Goal: Task Accomplishment & Management: Manage account settings

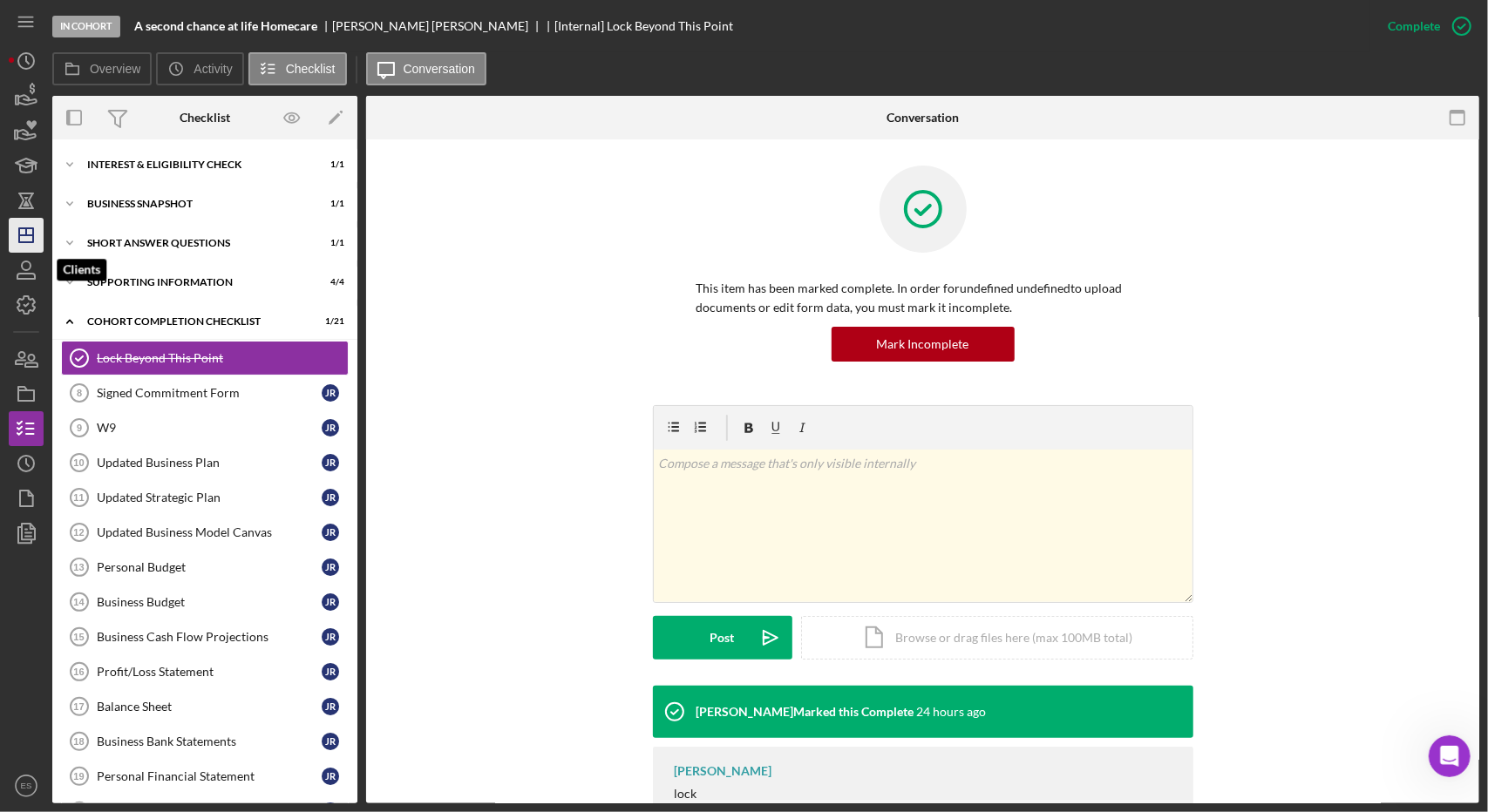
drag, startPoint x: 41, startPoint y: 252, endPoint x: 22, endPoint y: 233, distance: 26.9
click at [41, 252] on icon "button" at bounding box center [26, 270] width 43 height 43
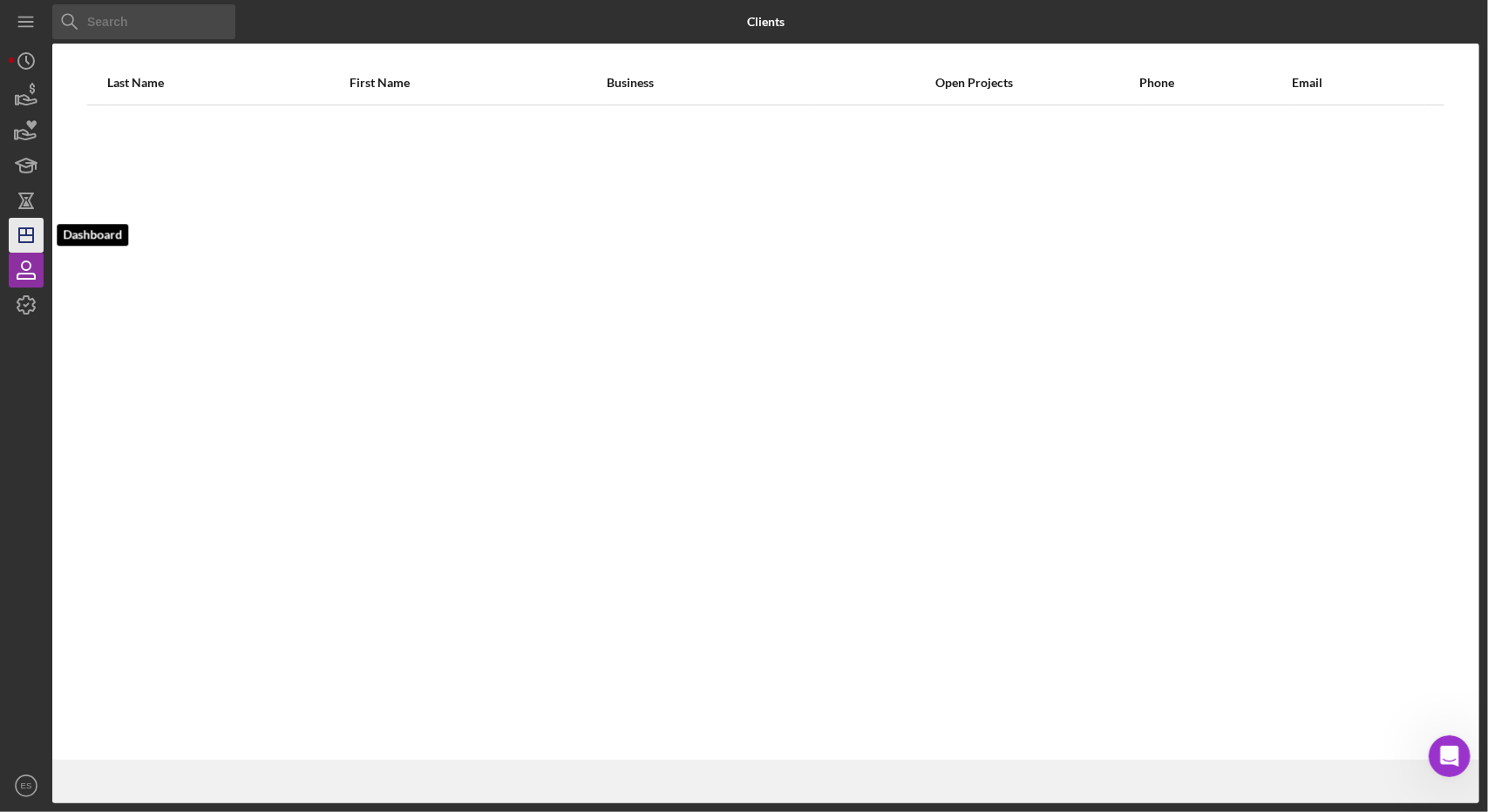
click at [22, 233] on icon "Icon/Dashboard" at bounding box center [26, 235] width 43 height 43
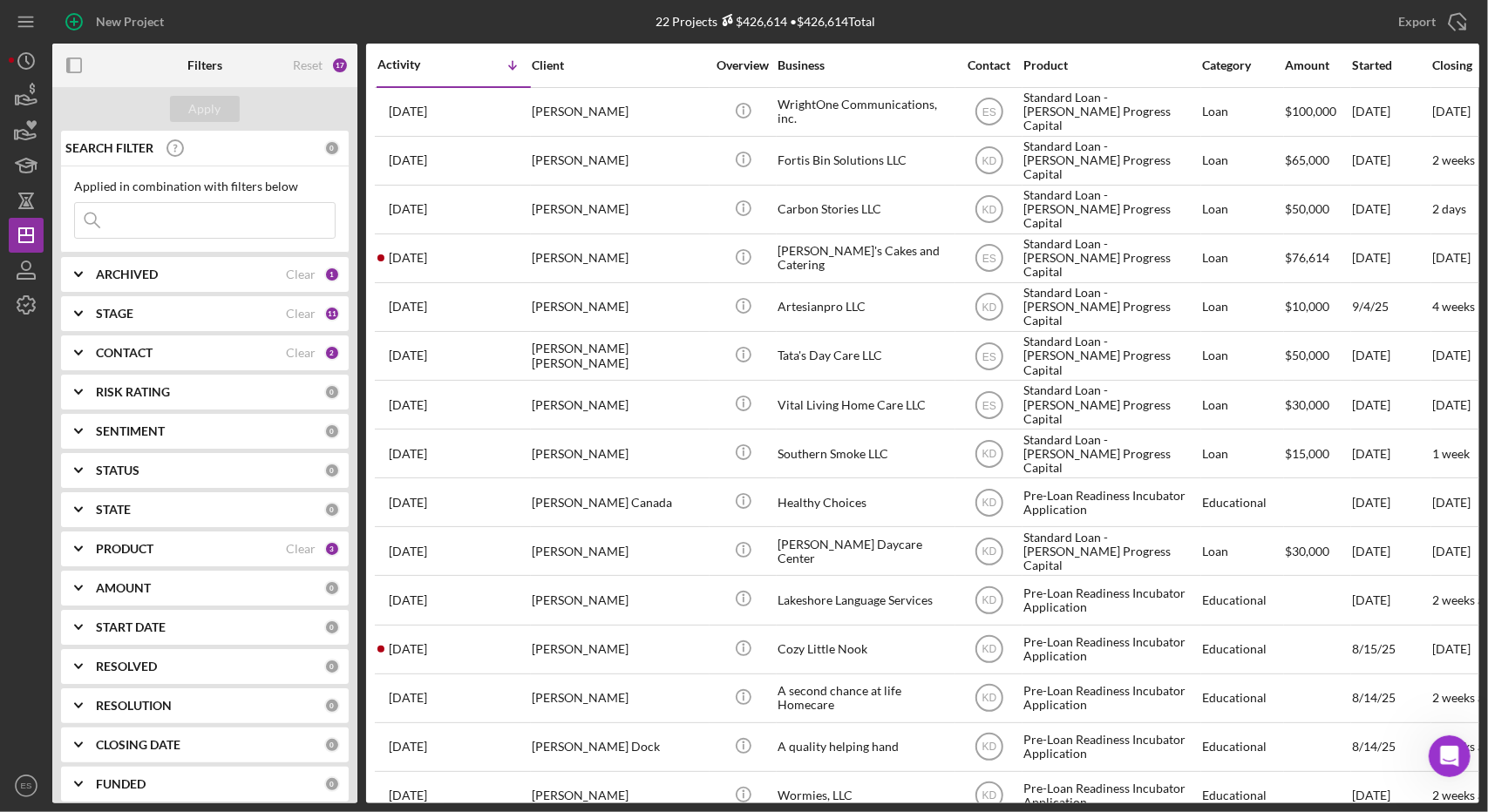
click at [117, 346] on b "CONTACT" at bounding box center [124, 352] width 57 height 14
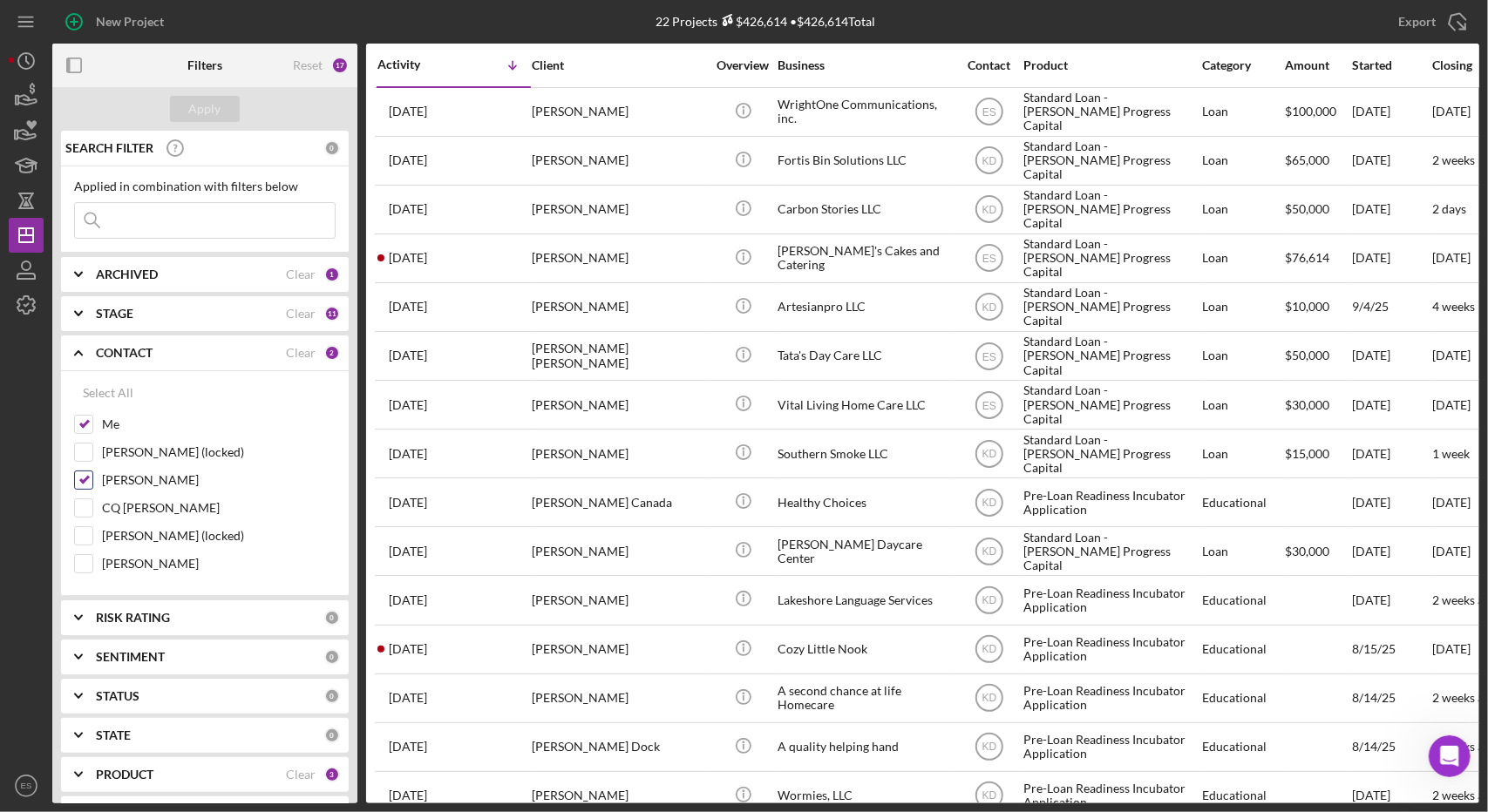
click at [85, 476] on input "[PERSON_NAME]" at bounding box center [84, 480] width 17 height 17
checkbox input "false"
click at [196, 114] on div "Apply" at bounding box center [205, 108] width 32 height 26
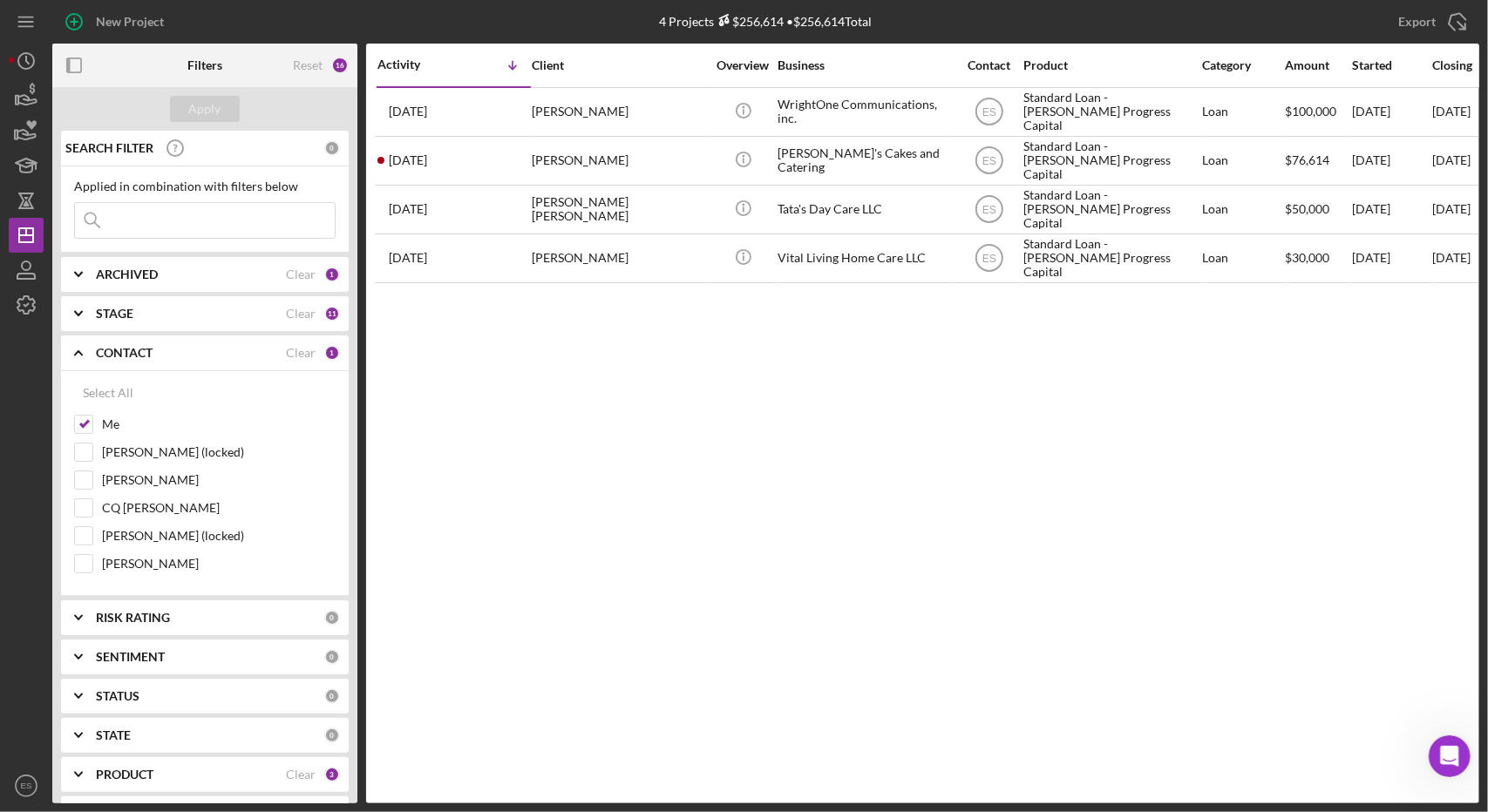
click at [129, 350] on b "CONTACT" at bounding box center [124, 352] width 57 height 14
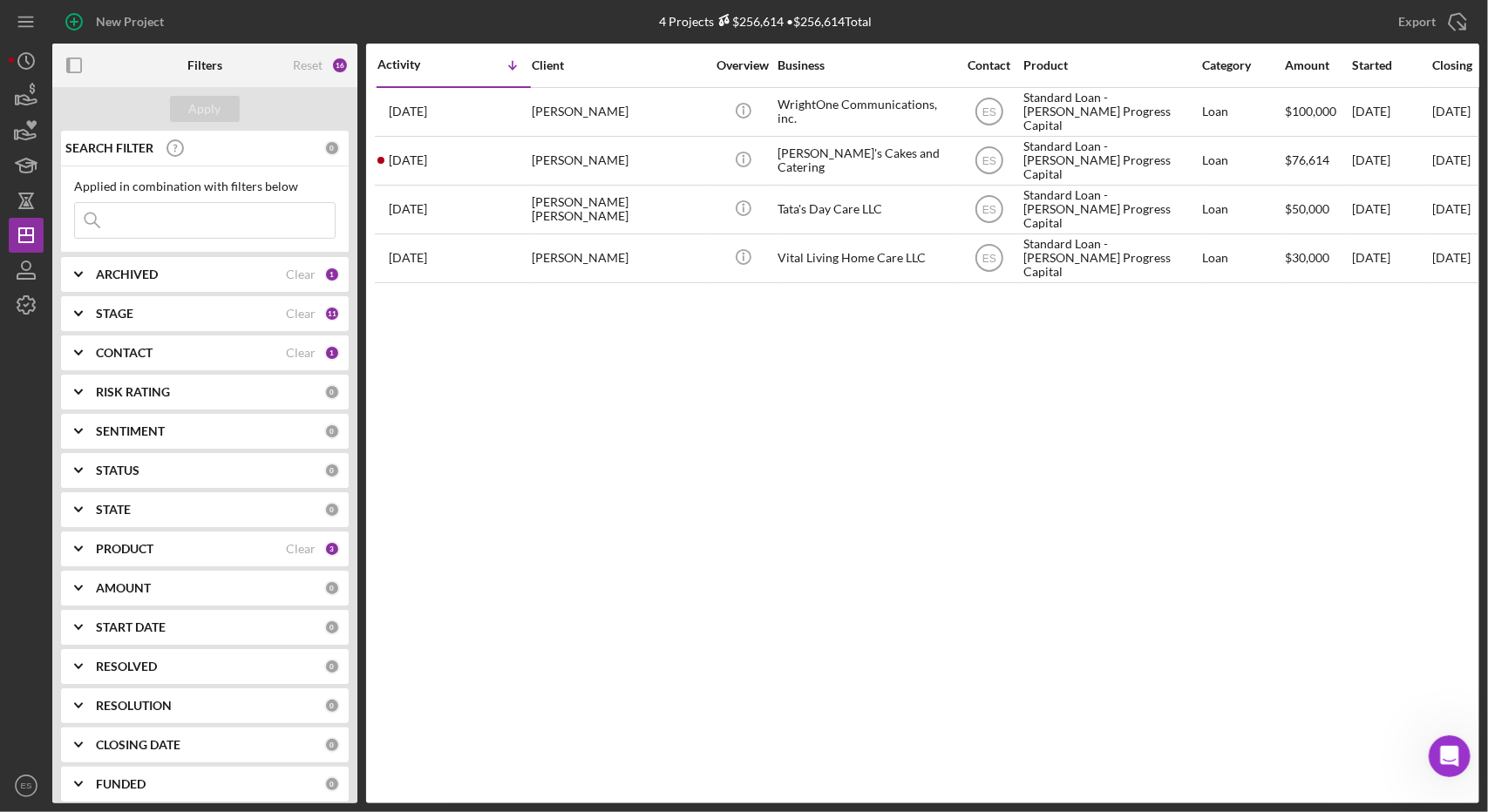
click at [116, 311] on b "STAGE" at bounding box center [114, 313] width 38 height 14
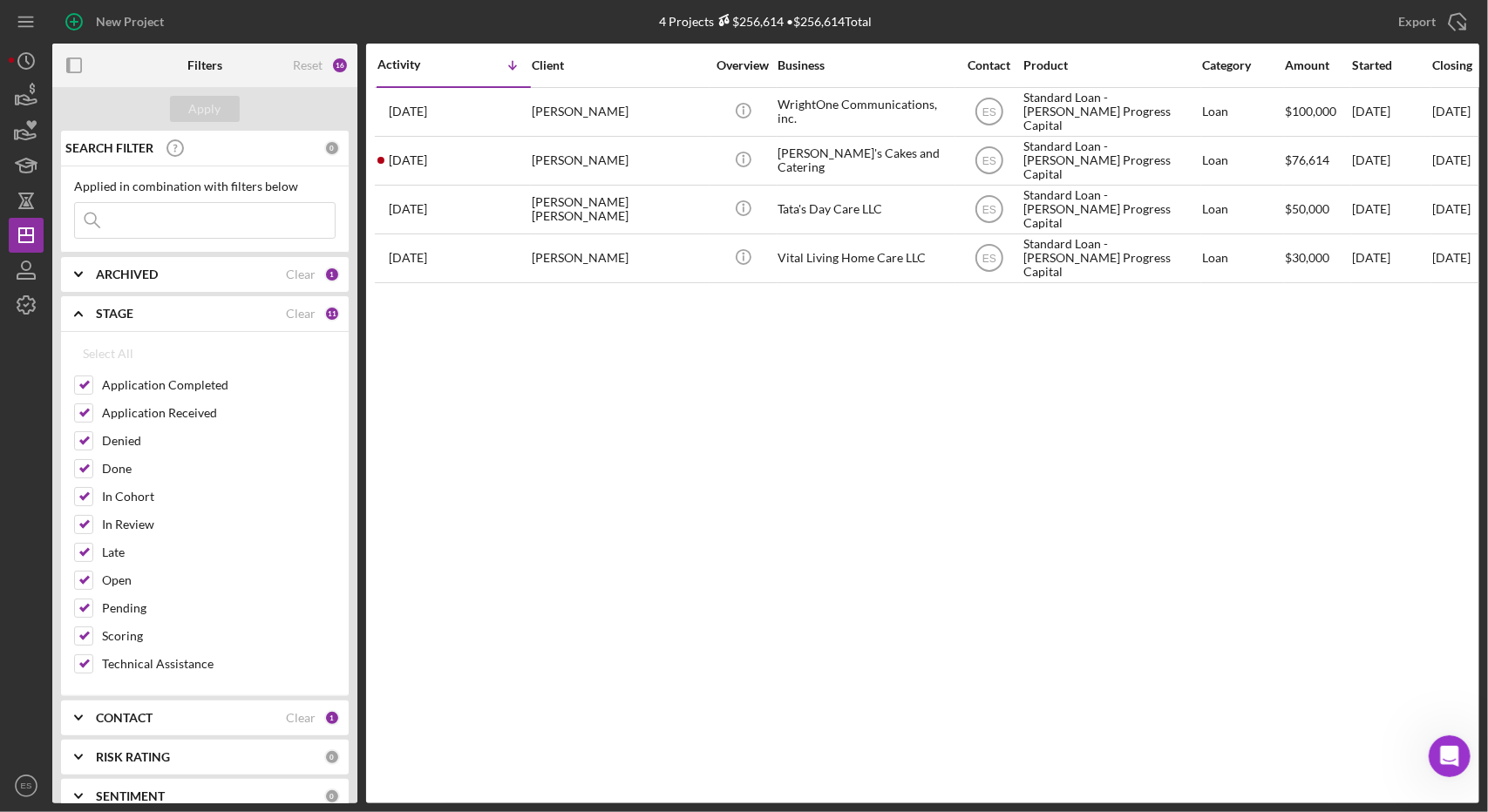
click at [116, 311] on b "STAGE" at bounding box center [114, 313] width 38 height 14
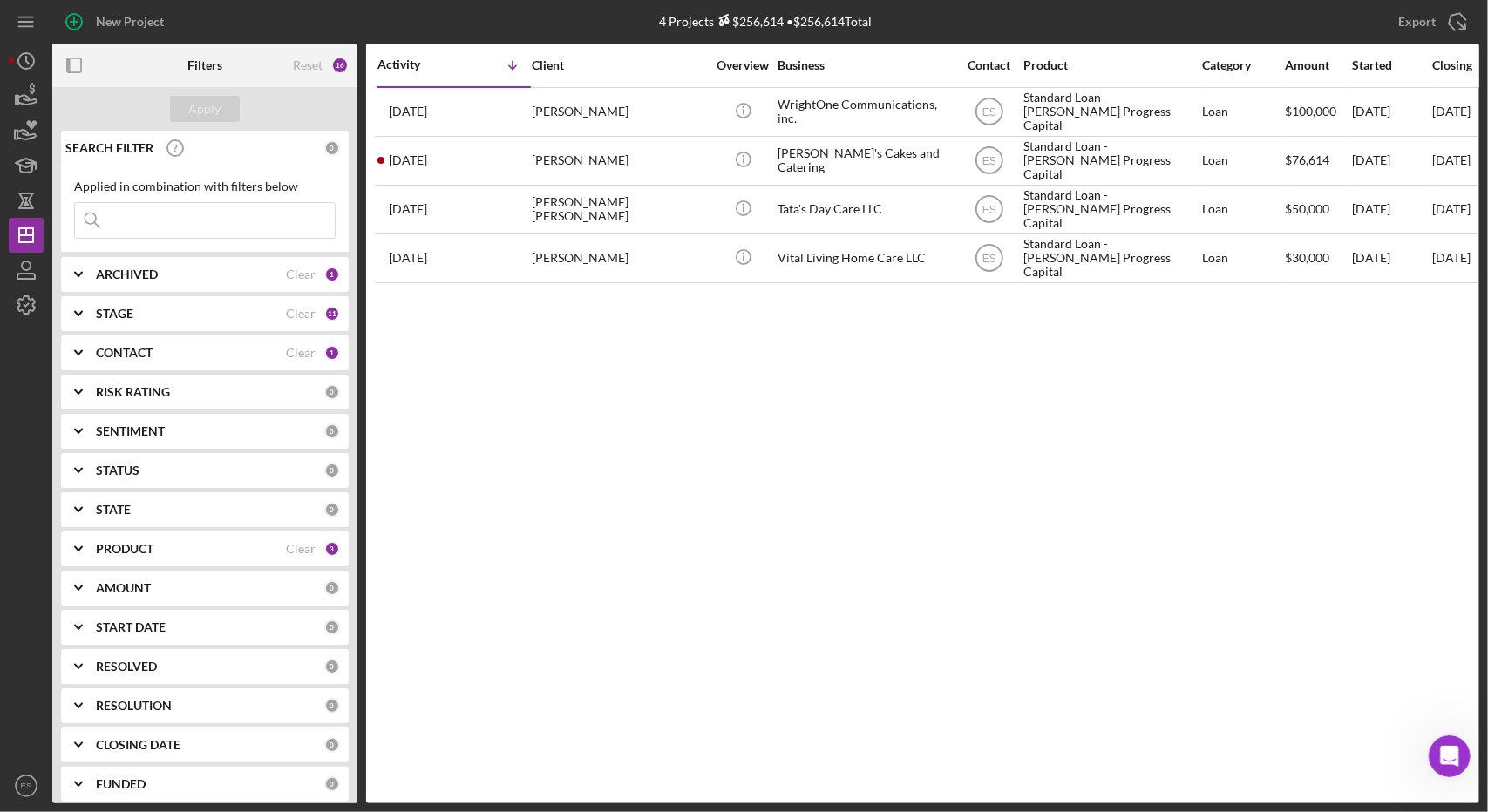
click at [107, 283] on div "ARCHIVED Clear 1" at bounding box center [218, 274] width 244 height 35
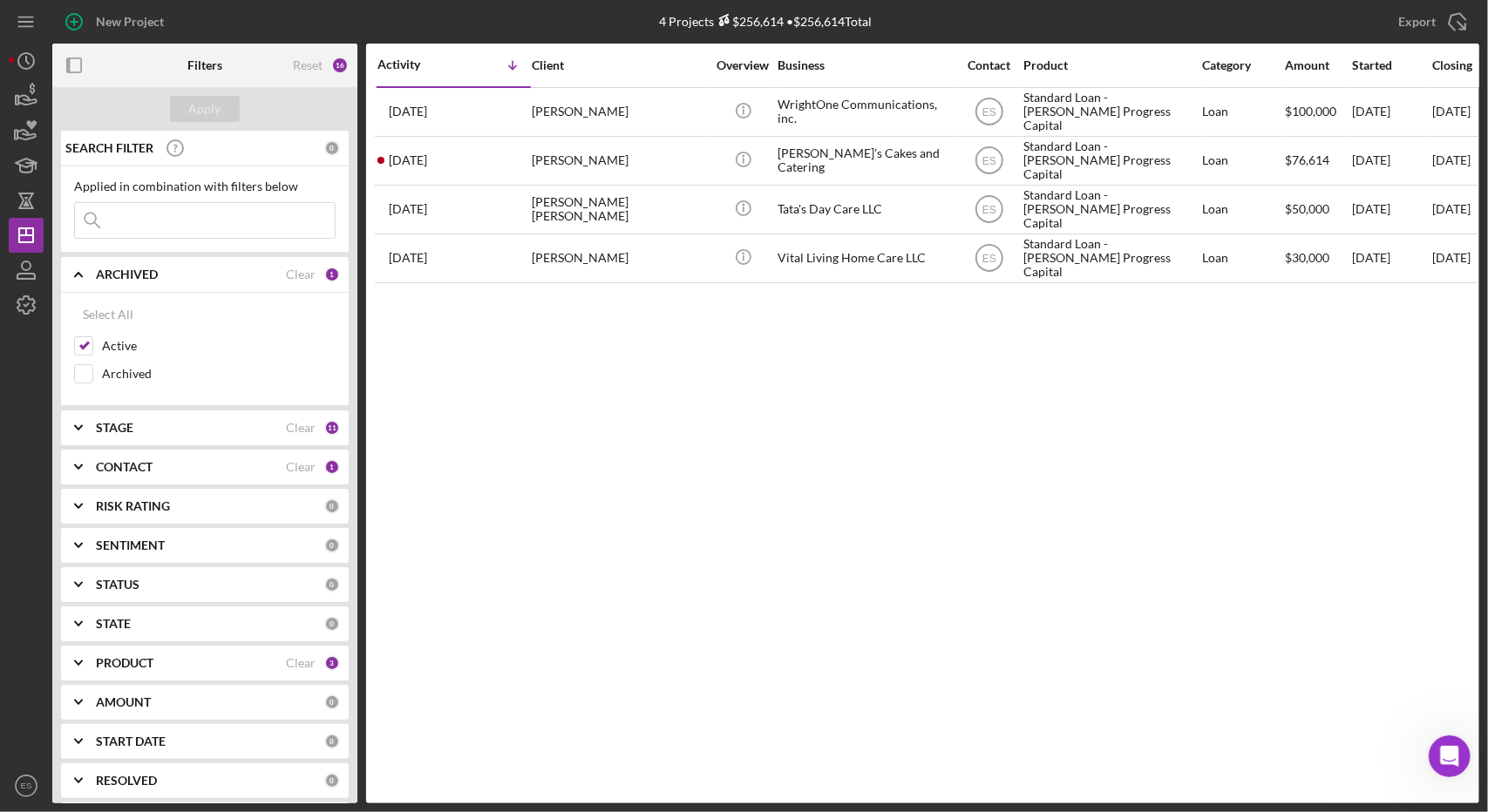
click at [107, 283] on div "ARCHIVED Clear 1" at bounding box center [218, 274] width 244 height 35
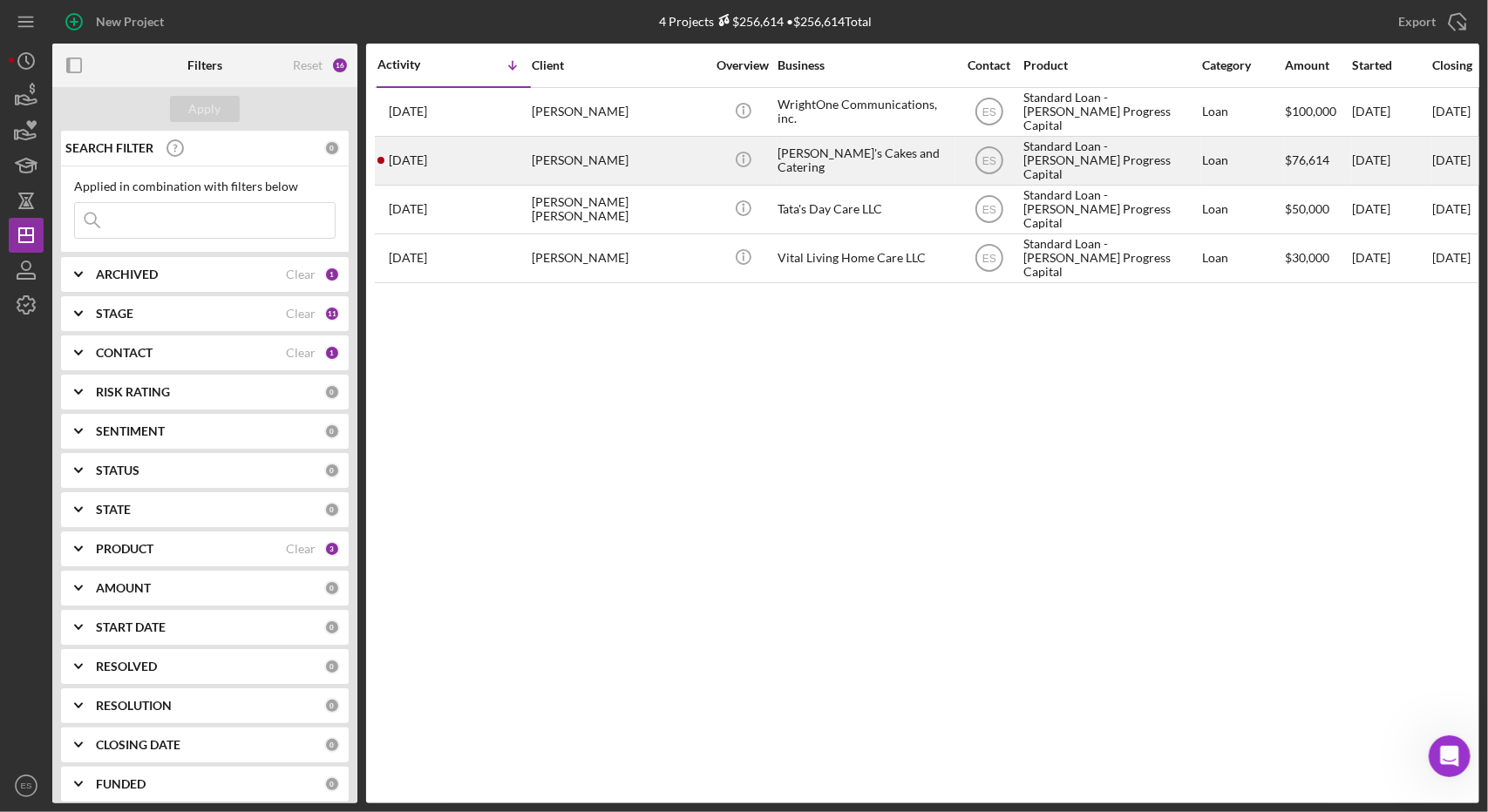
click at [824, 167] on div "[PERSON_NAME]'s Cakes and Catering" at bounding box center [865, 161] width 174 height 46
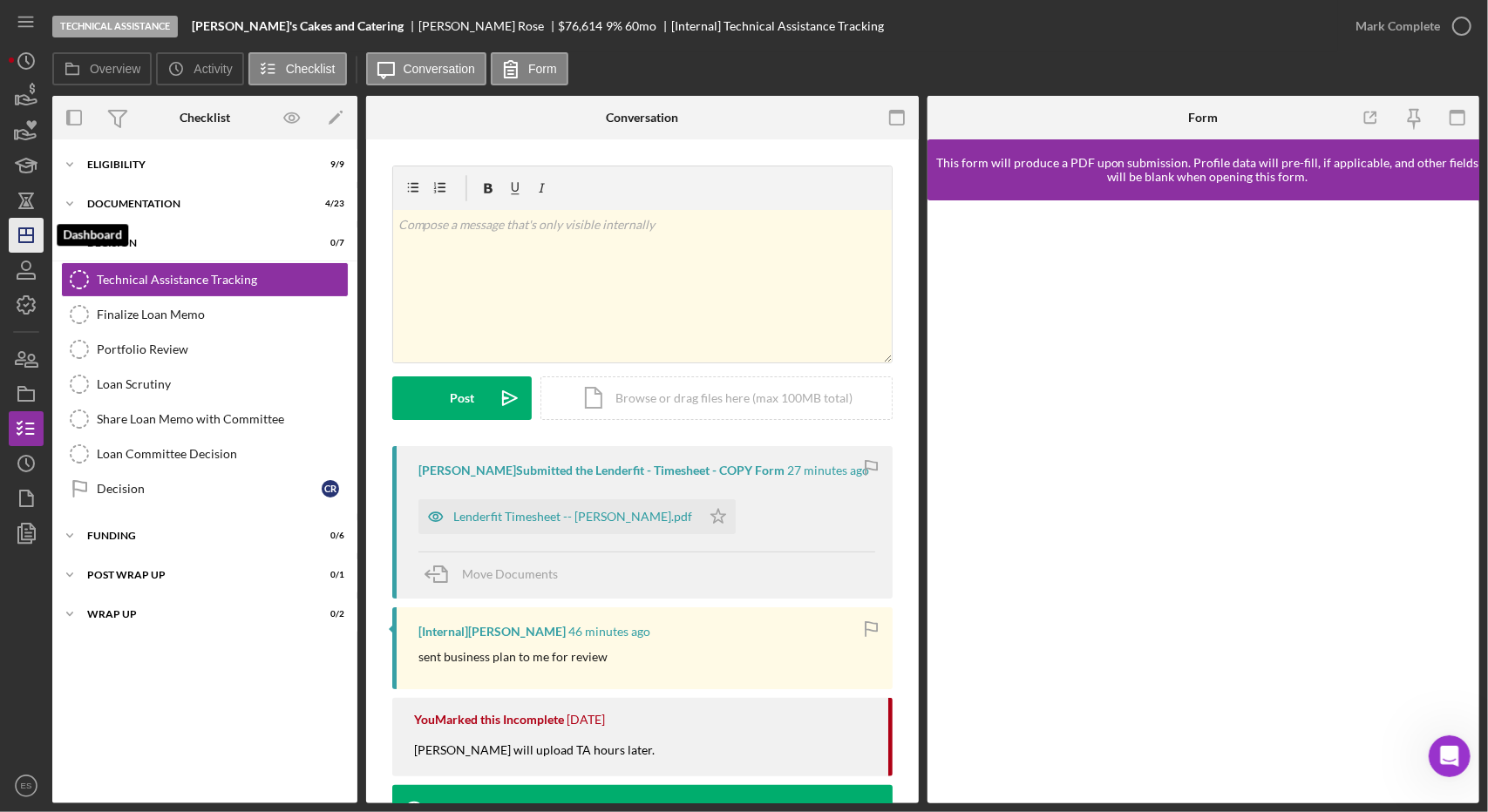
click at [19, 233] on polygon "button" at bounding box center [26, 235] width 14 height 14
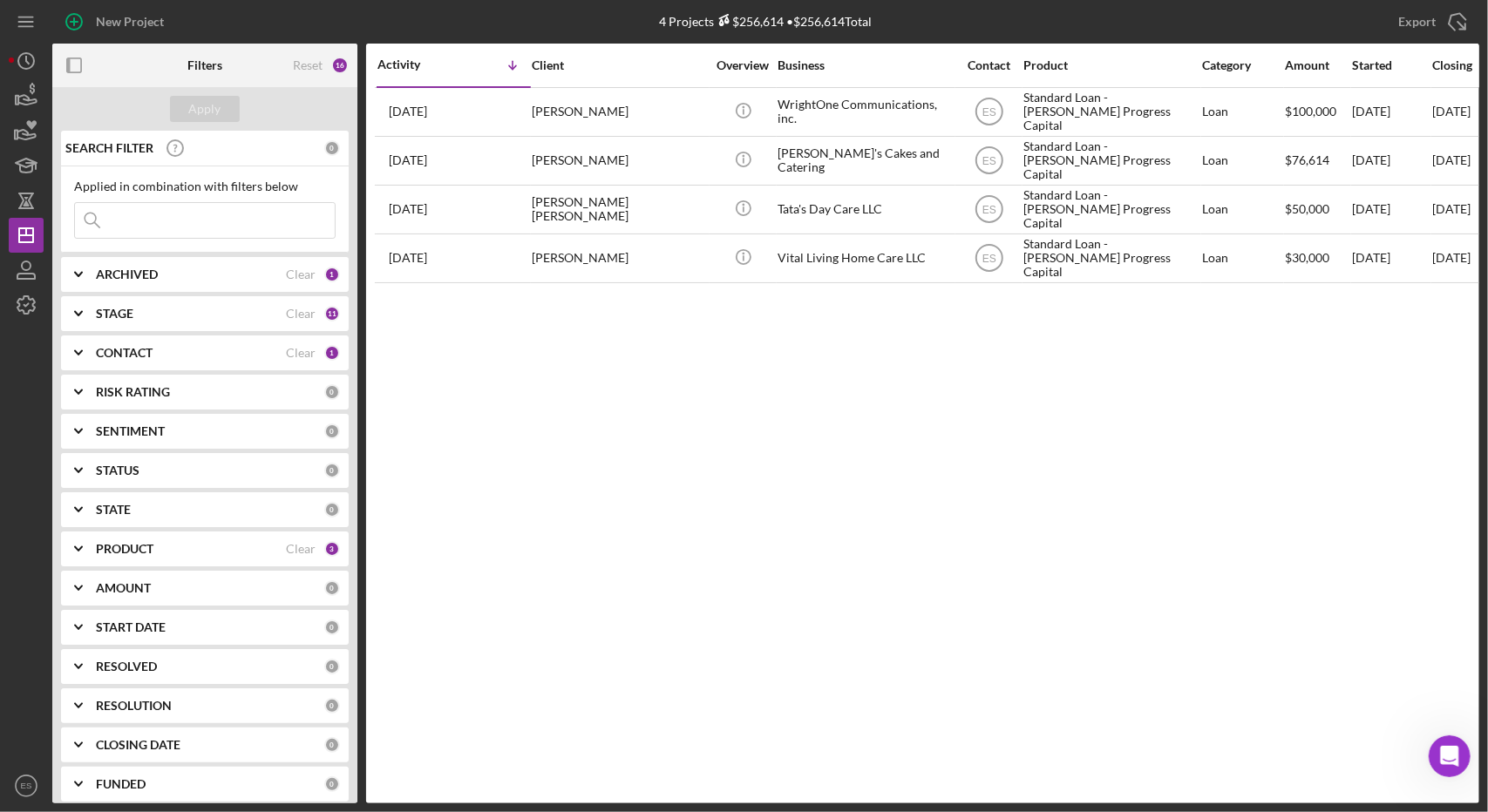
click at [804, 494] on div "Activity Icon/Table Sort Arrow Client Overview Business Contact Product Categor…" at bounding box center [923, 423] width 1113 height 760
